Goal: Information Seeking & Learning: Learn about a topic

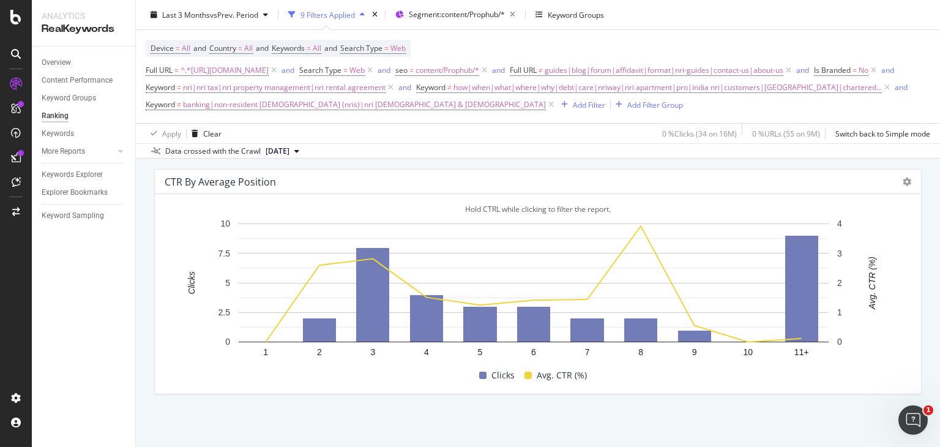
scroll to position [1318, 0]
click at [80, 173] on div "Keywords Explorer" at bounding box center [72, 174] width 61 height 13
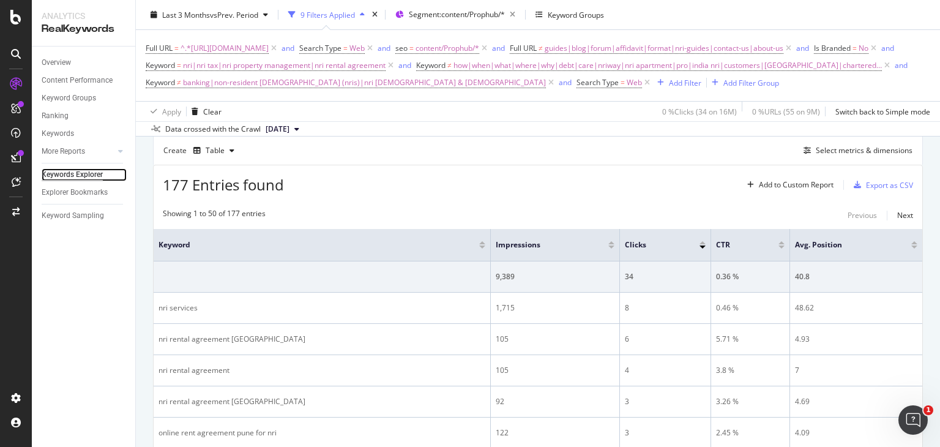
scroll to position [335, 0]
click at [454, 74] on span "how|when|what|where|why|debt|care|nriway|nri apartment|pro|india nri|customers|…" at bounding box center [668, 65] width 429 height 17
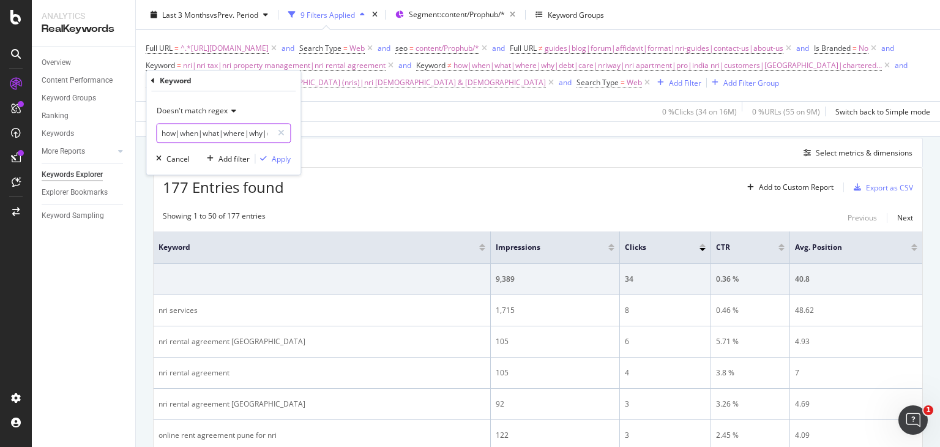
click at [216, 127] on input "how|when|what|where|why|debt|care|nriway|nri apartment|pro|india nri|customers|…" at bounding box center [215, 134] width 116 height 20
click at [50, 340] on div "Overview Content Performance Keyword Groups Ranking Keywords More Reports Count…" at bounding box center [83, 247] width 103 height 400
click at [454, 74] on span "how|when|what|where|why|debt|care|nriway|nri apartment|pro|india nri|customers|…" at bounding box center [668, 65] width 429 height 17
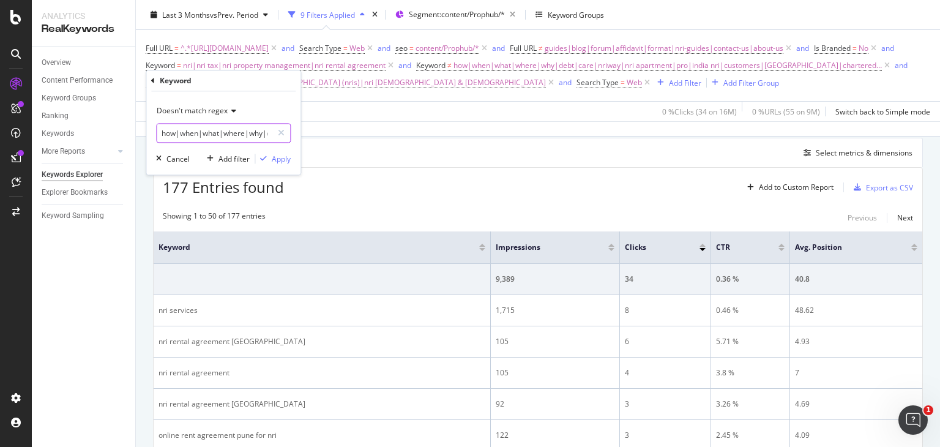
click at [215, 138] on input "how|when|what|where|why|debt|care|nriway|nri apartment|pro|india nri|customers|…" at bounding box center [215, 134] width 116 height 20
type input "how|when|what|where|why|debt|care|nriway|pro|customers|punjab|chartered|custome…"
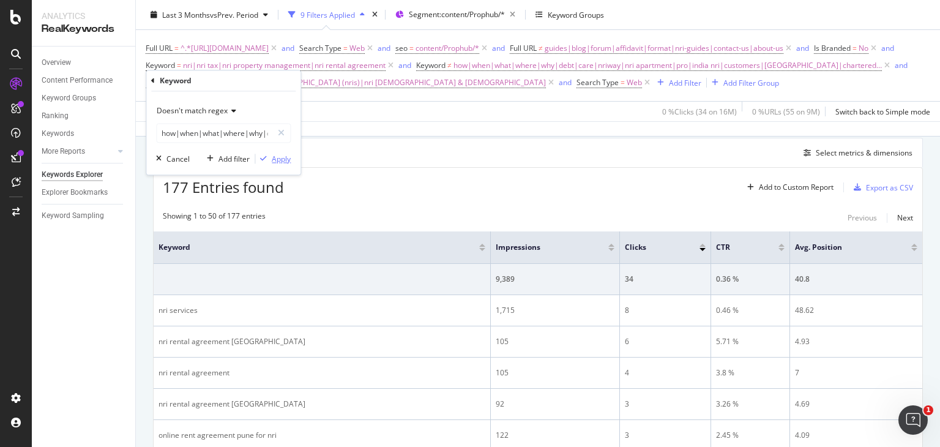
click at [276, 157] on div "Apply" at bounding box center [281, 159] width 19 height 10
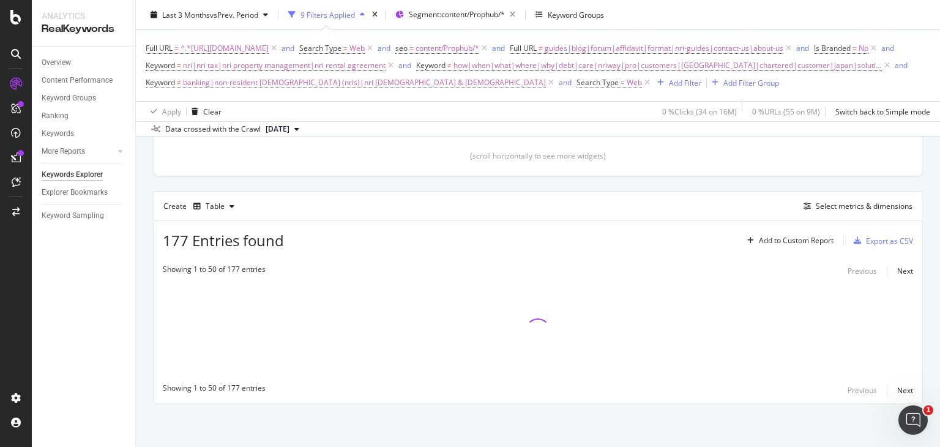
scroll to position [298, 0]
click at [291, 91] on span "banking|non-resident indians (nris)|nri australia & new zealand" at bounding box center [364, 82] width 363 height 17
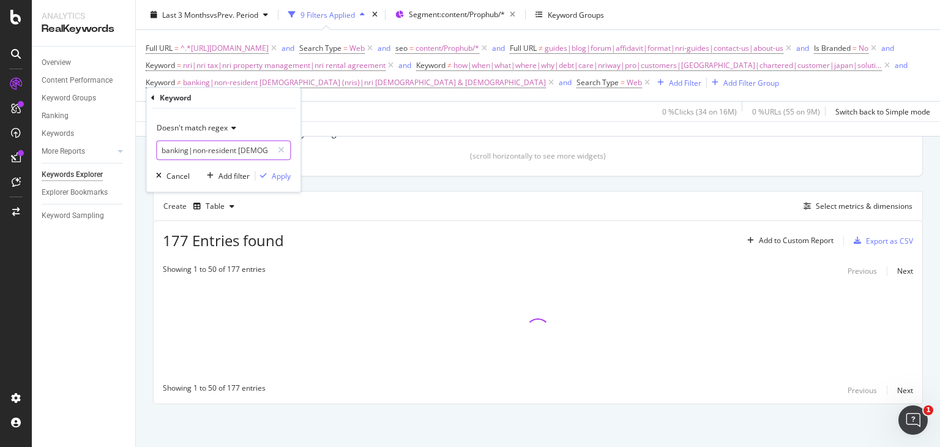
click at [236, 150] on input "banking|non-resident indians (nris)|nri australia & new zealand" at bounding box center [215, 151] width 116 height 20
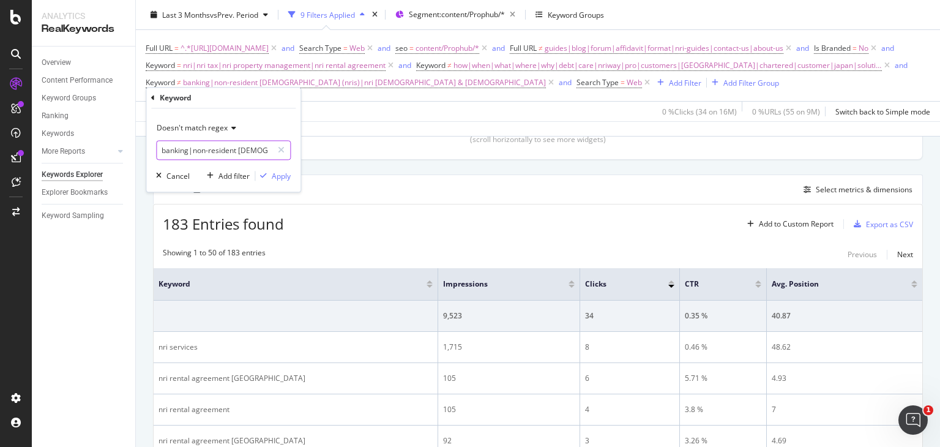
scroll to position [335, 0]
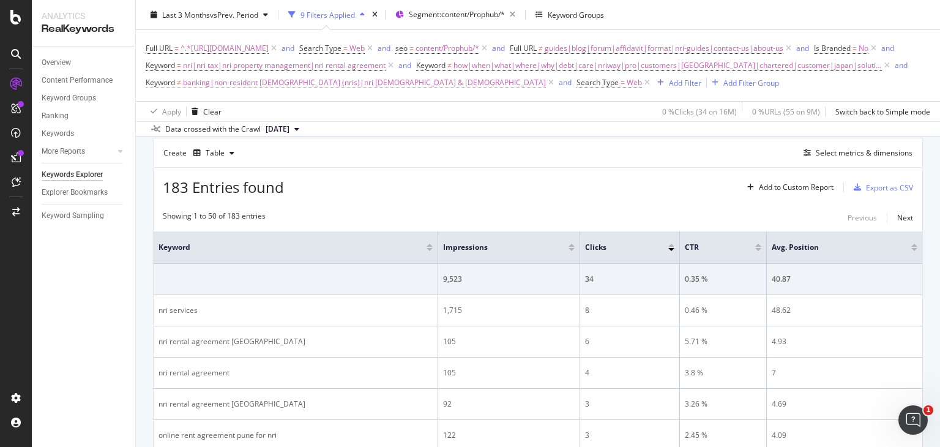
click at [279, 91] on span "banking|non-resident indians (nris)|nri australia & new zealand" at bounding box center [364, 82] width 363 height 17
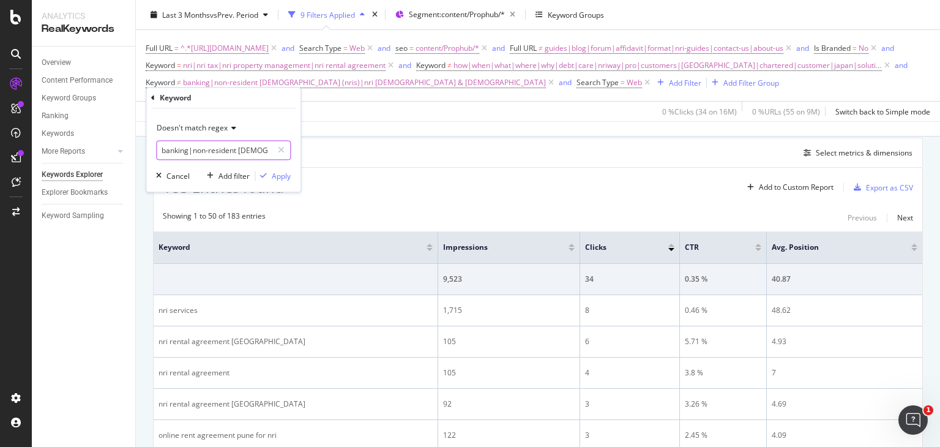
click at [269, 148] on input "banking|non-resident indians (nris)|nri australia & new zealand" at bounding box center [215, 151] width 116 height 20
click at [269, 150] on input "banking|nri australia & new zealand" at bounding box center [215, 151] width 116 height 20
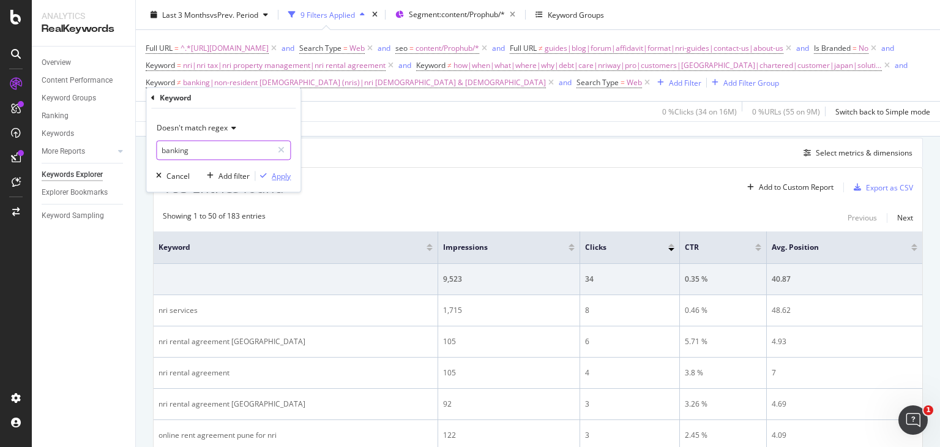
type input "banking"
click at [276, 172] on div "Apply" at bounding box center [281, 176] width 19 height 10
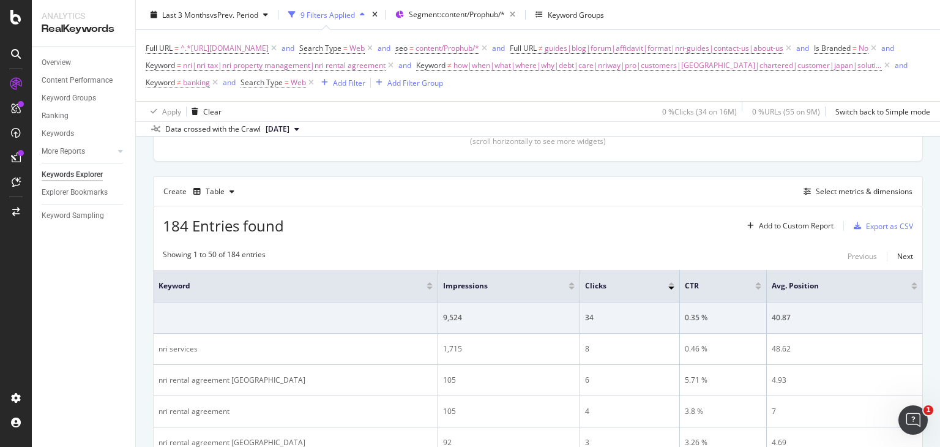
scroll to position [333, 0]
